Goal: Information Seeking & Learning: Learn about a topic

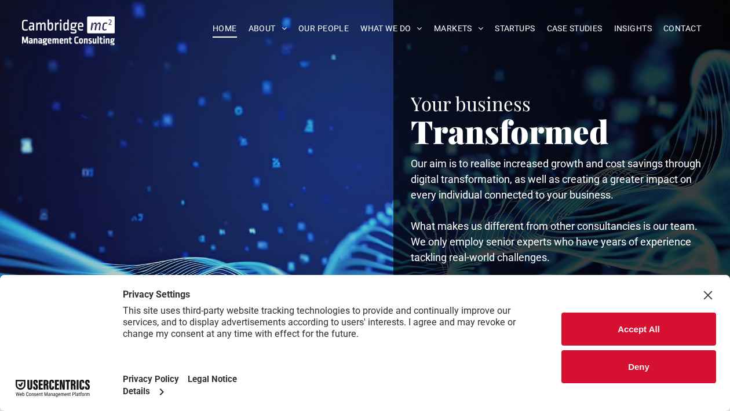
click at [633, 325] on button "Accept All" at bounding box center [639, 329] width 155 height 33
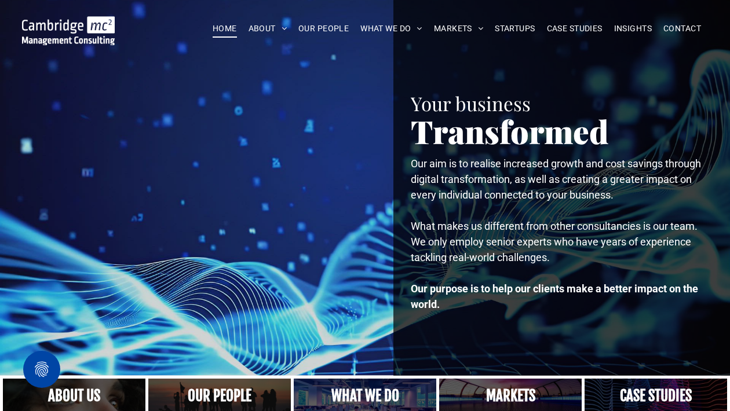
click at [205, 385] on link "A crowd in silhouette at sunset, on a rise or lookout point" at bounding box center [219, 396] width 151 height 37
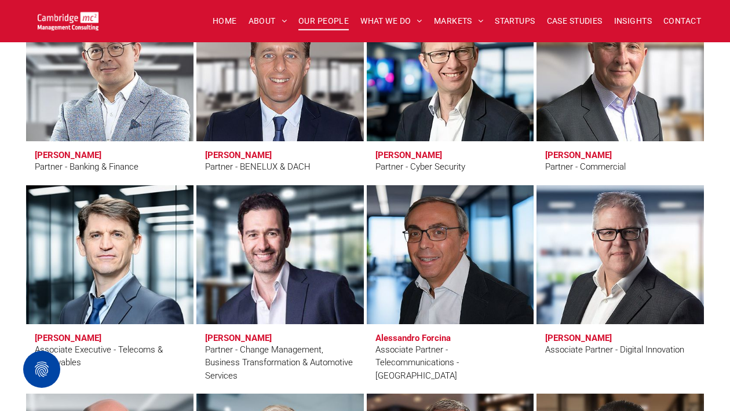
scroll to position [2492, 0]
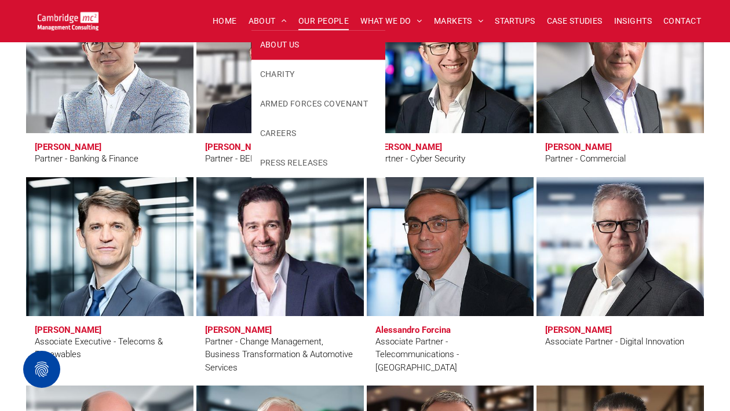
click at [271, 46] on span "ABOUT US" at bounding box center [279, 45] width 39 height 12
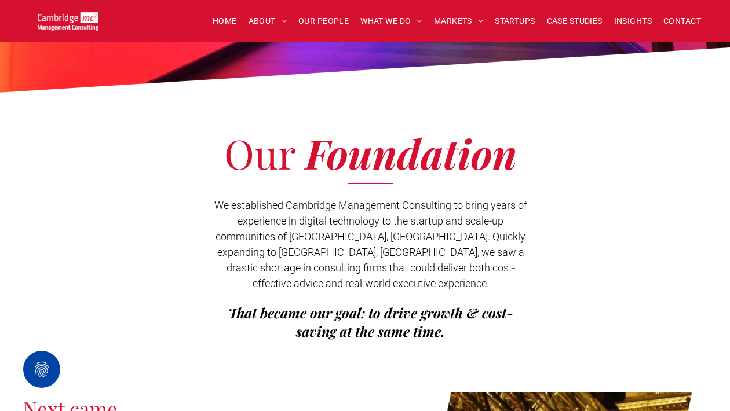
scroll to position [174, 0]
